Goal: Book appointment/travel/reservation

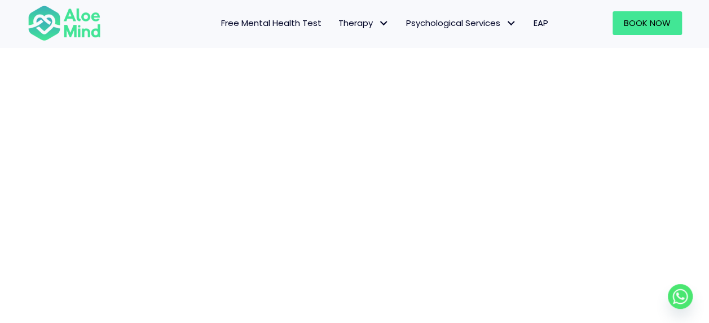
scroll to position [263, 0]
click at [624, 20] on span "Book Now" at bounding box center [647, 23] width 47 height 12
